Goal: Check status: Check status

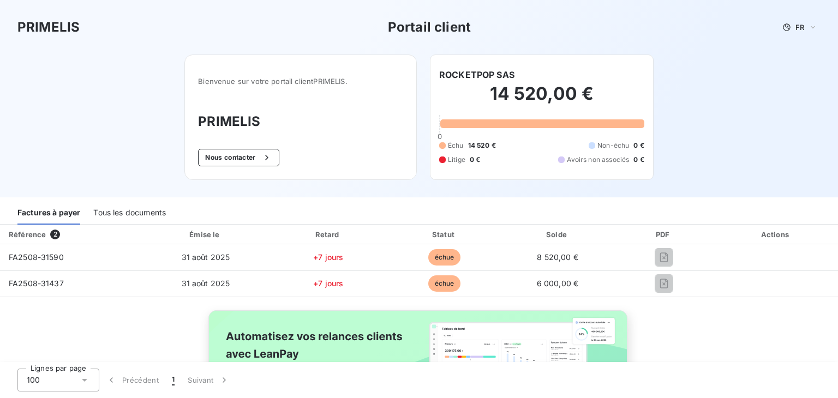
scroll to position [37, 0]
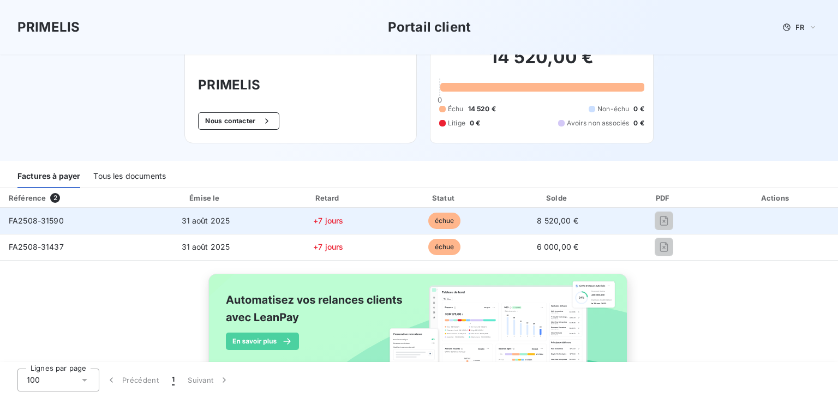
click at [603, 222] on td "8 520,00 €" at bounding box center [558, 221] width 112 height 26
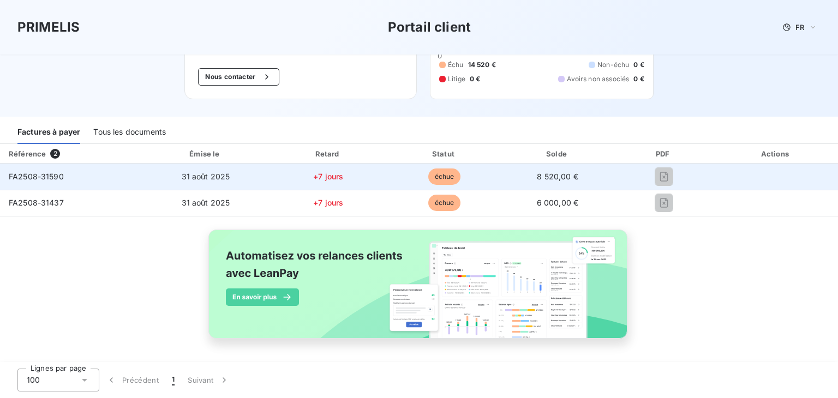
scroll to position [81, 0]
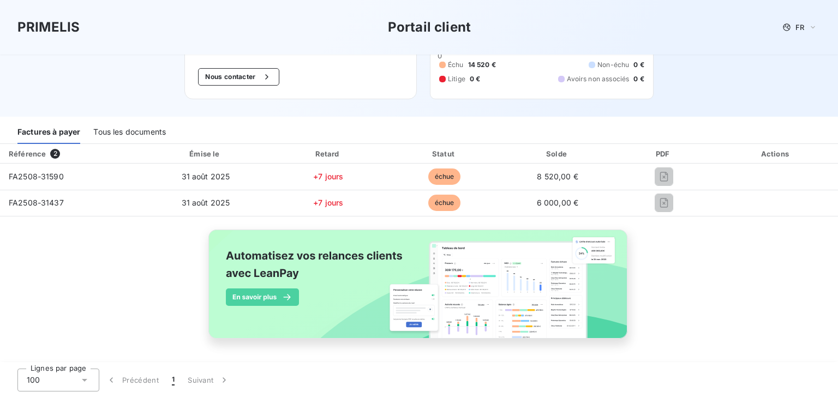
click at [128, 136] on div "Tous les documents" at bounding box center [129, 132] width 73 height 23
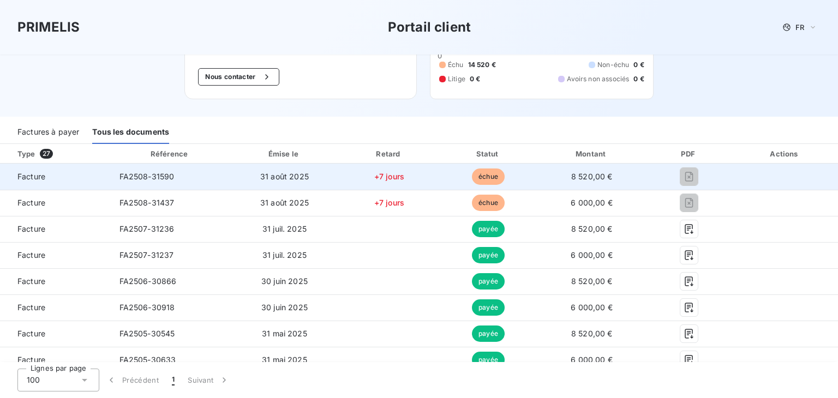
click at [41, 177] on span "Facture" at bounding box center [55, 176] width 93 height 11
click at [74, 177] on span "Facture" at bounding box center [55, 176] width 93 height 11
click at [159, 180] on span "FA2508-31590" at bounding box center [147, 176] width 55 height 9
click at [266, 180] on span "31 août 2025" at bounding box center [284, 176] width 49 height 9
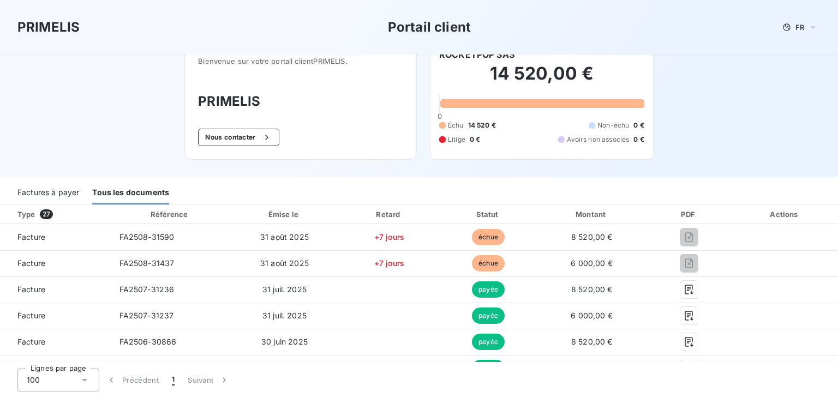
scroll to position [0, 0]
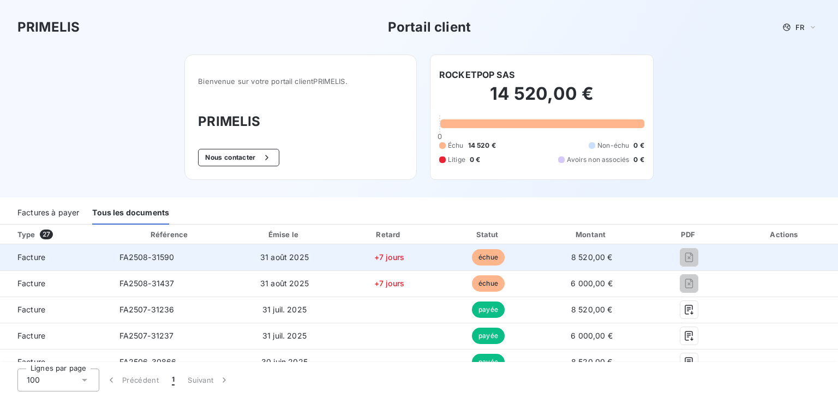
click at [408, 265] on td "+7 jours" at bounding box center [389, 258] width 100 height 26
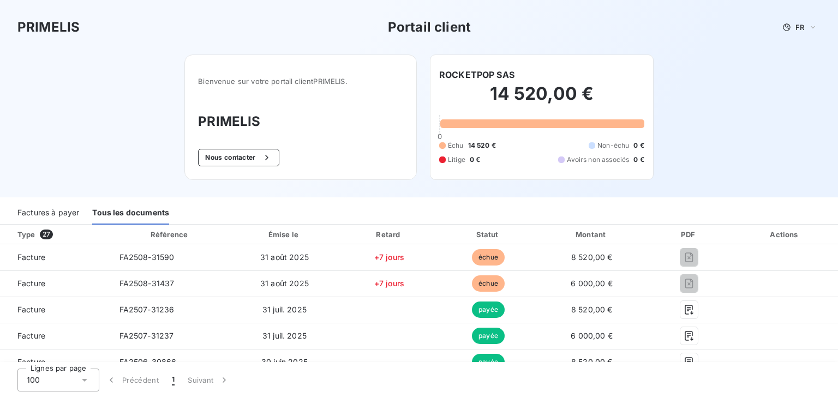
click at [61, 212] on div "Factures à payer" at bounding box center [48, 213] width 62 height 23
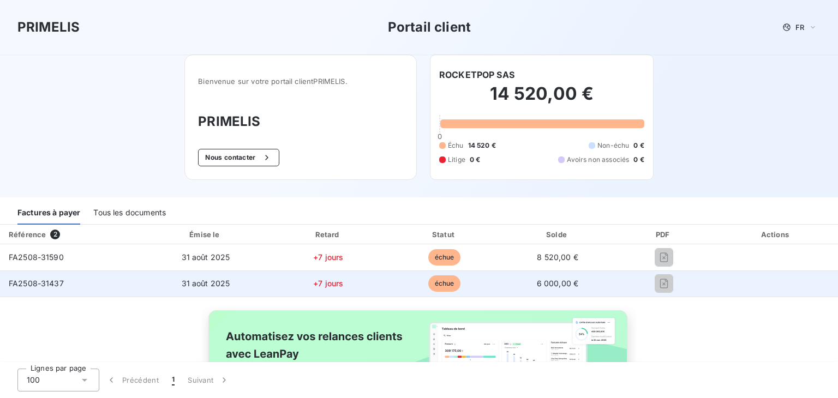
scroll to position [81, 0]
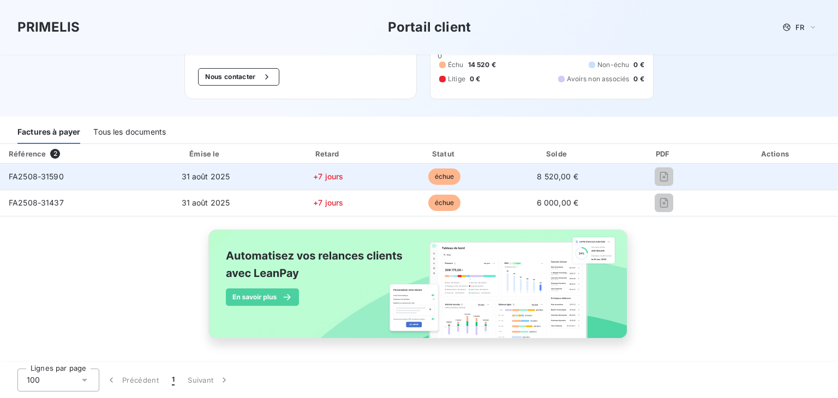
click at [57, 181] on div "FA2508-31590" at bounding box center [36, 176] width 55 height 11
